Goal: Task Accomplishment & Management: Manage account settings

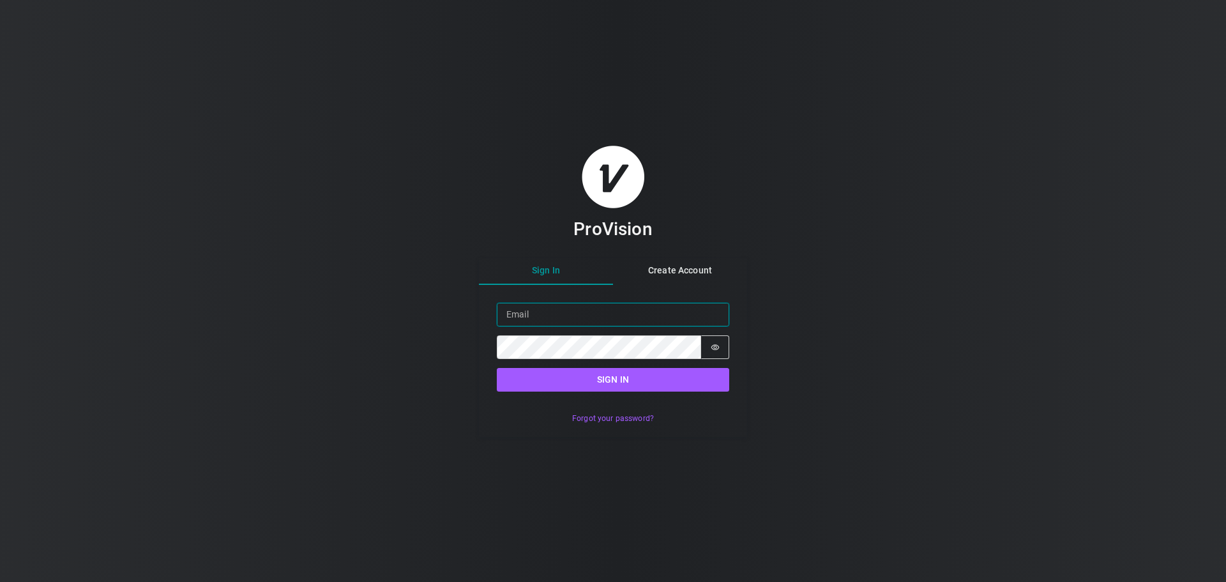
click at [579, 317] on input "Email" at bounding box center [613, 315] width 232 height 24
type input "[EMAIL_ADDRESS][DOMAIN_NAME]"
click at [497, 368] on button "Sign in" at bounding box center [613, 380] width 232 height 24
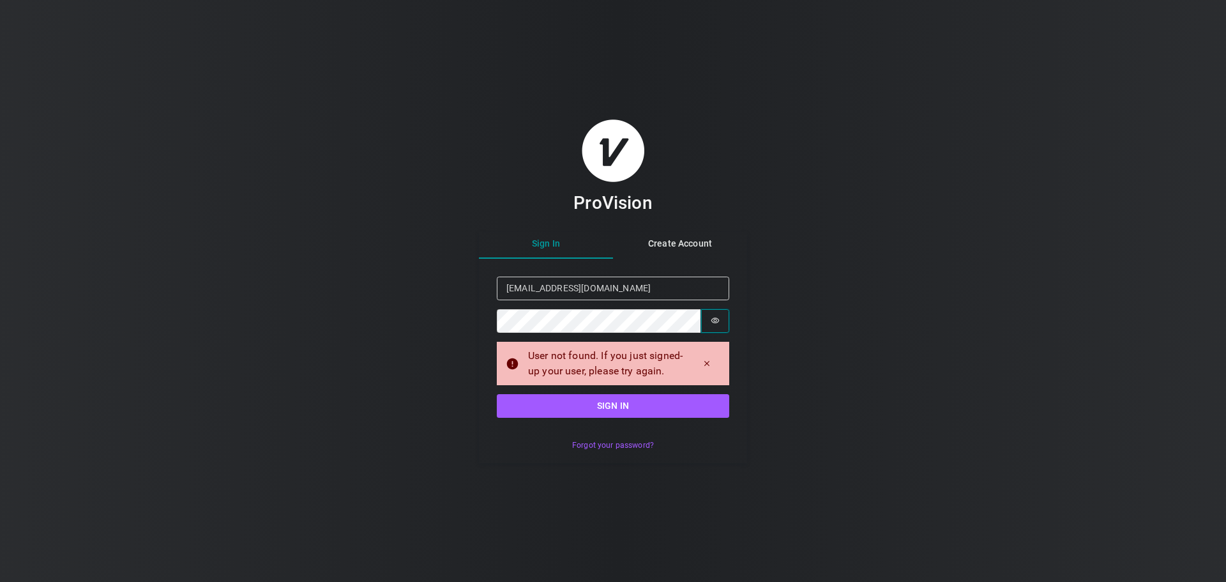
click at [724, 318] on button "Password is hidden" at bounding box center [715, 321] width 28 height 24
click at [497, 394] on button "Sign in" at bounding box center [613, 406] width 232 height 24
